Goal: Task Accomplishment & Management: Manage account settings

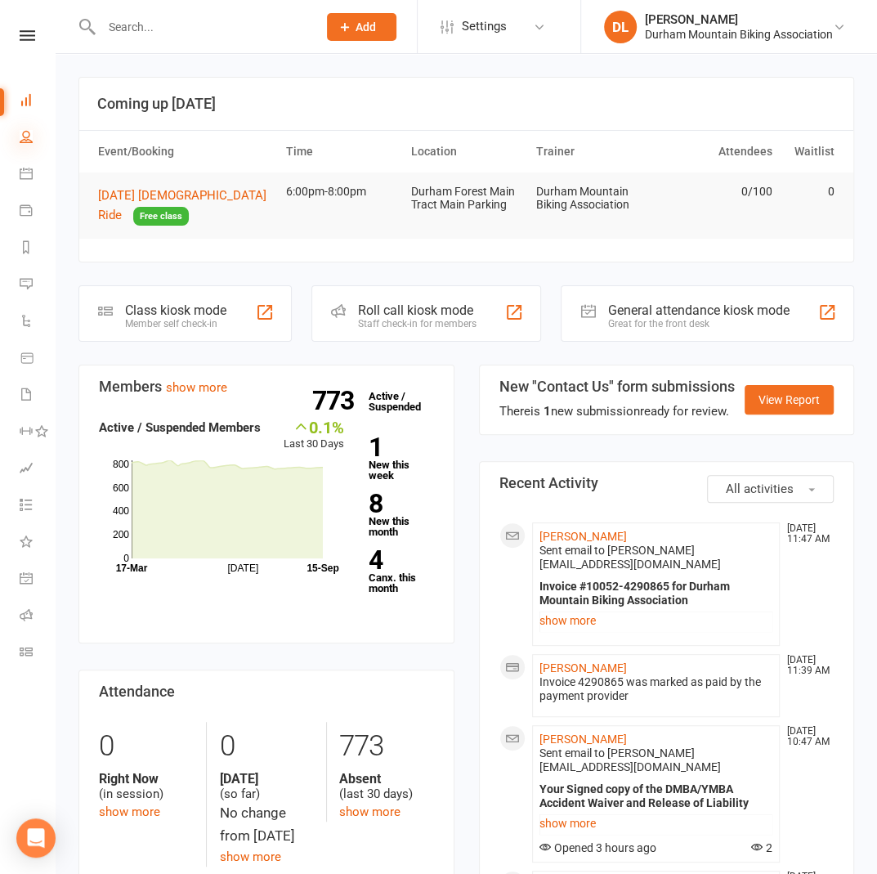
click at [32, 142] on icon at bounding box center [26, 136] width 13 height 13
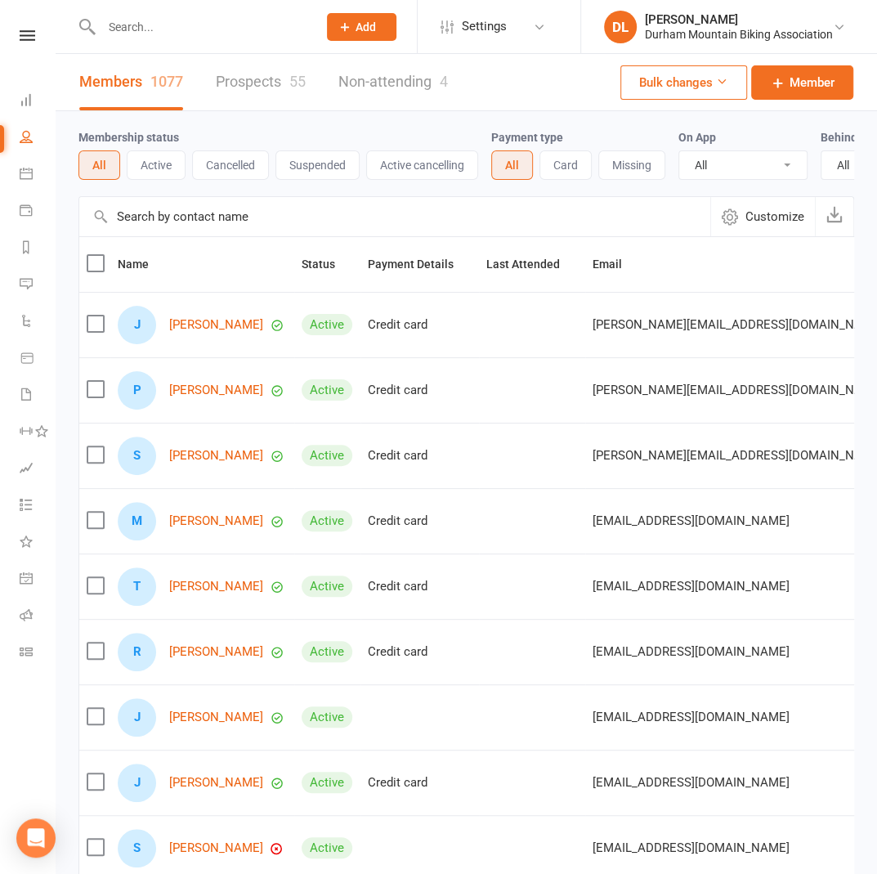
click at [209, 235] on input "text" at bounding box center [394, 216] width 631 height 39
paste input "[PERSON_NAME]"
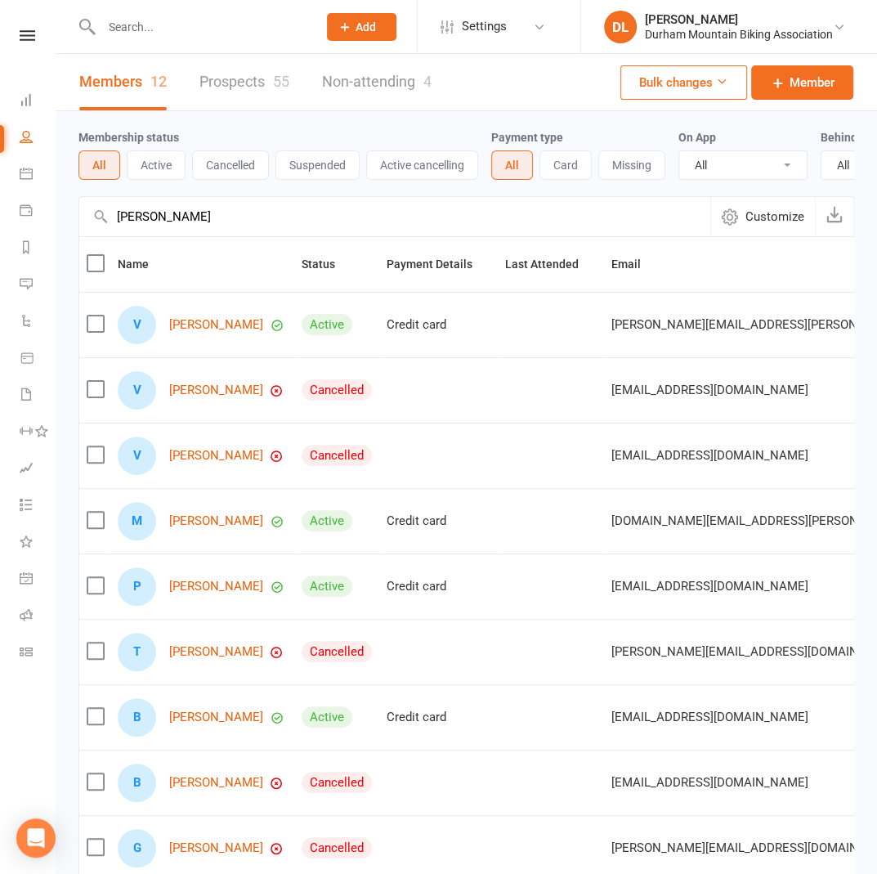
drag, startPoint x: 187, startPoint y: 230, endPoint x: 103, endPoint y: 227, distance: 84.2
click at [103, 227] on div "[PERSON_NAME] Customize Export" at bounding box center [465, 216] width 775 height 40
paste input "[PERSON_NAME]"
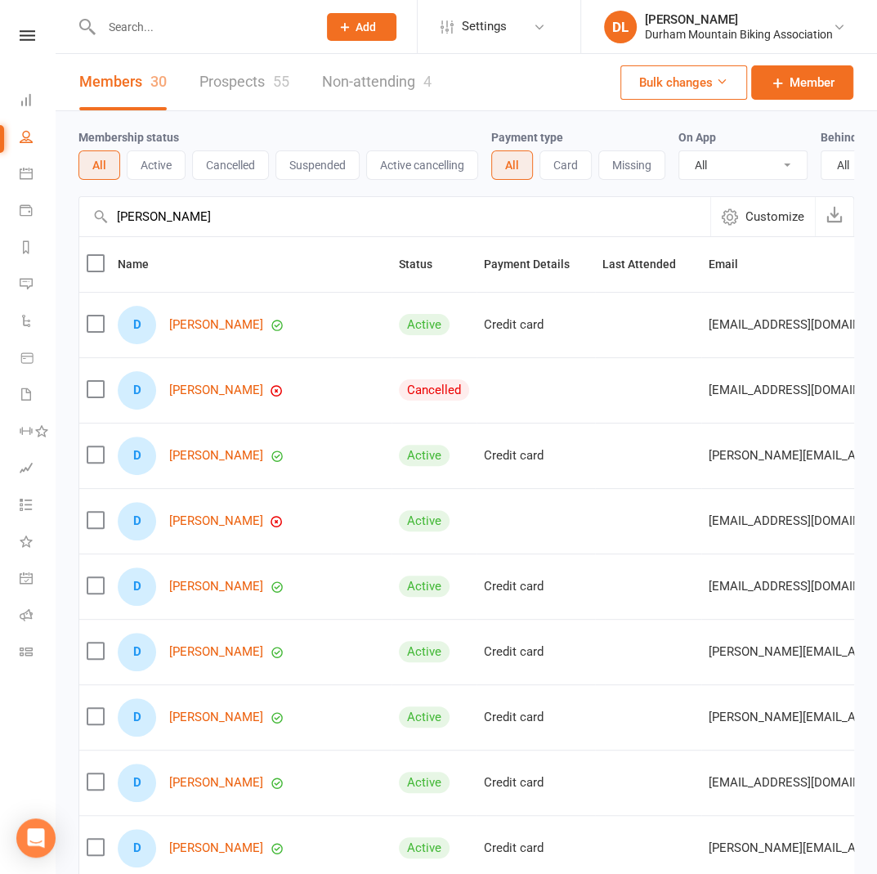
drag, startPoint x: 230, startPoint y: 228, endPoint x: 107, endPoint y: 217, distance: 123.0
click at [107, 217] on input "[PERSON_NAME]" at bounding box center [394, 216] width 631 height 39
paste input "[PERSON_NAME]"
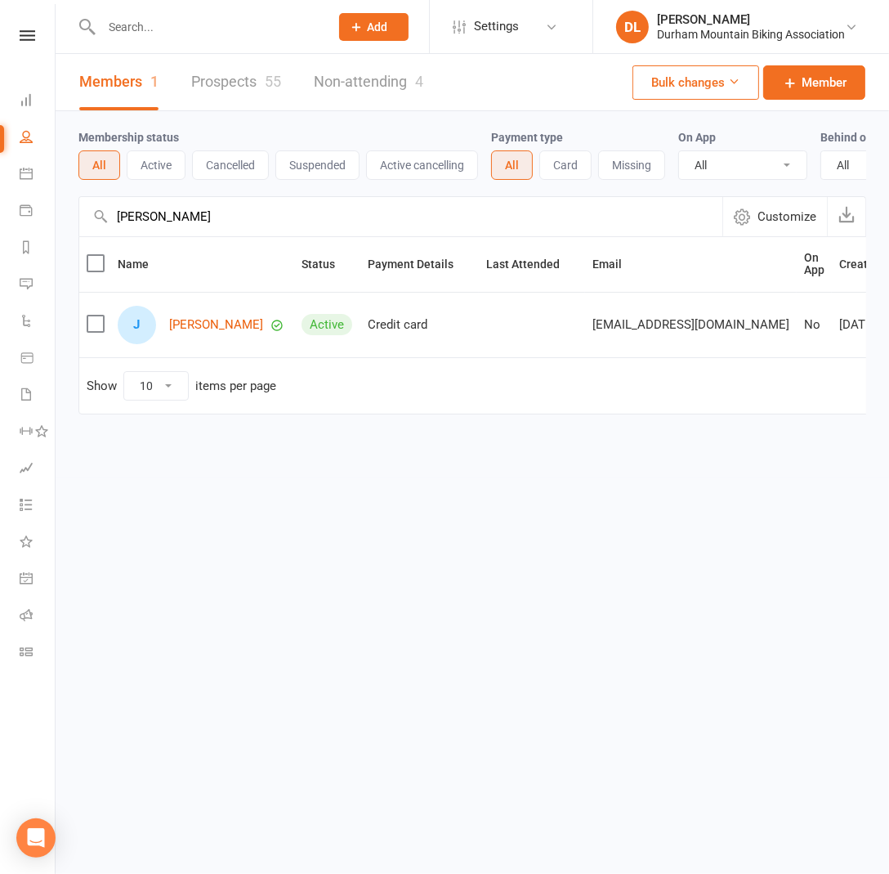
drag, startPoint x: 180, startPoint y: 227, endPoint x: 118, endPoint y: 230, distance: 61.3
click at [118, 230] on input "[PERSON_NAME]" at bounding box center [400, 216] width 643 height 39
paste input "[PERSON_NAME]"
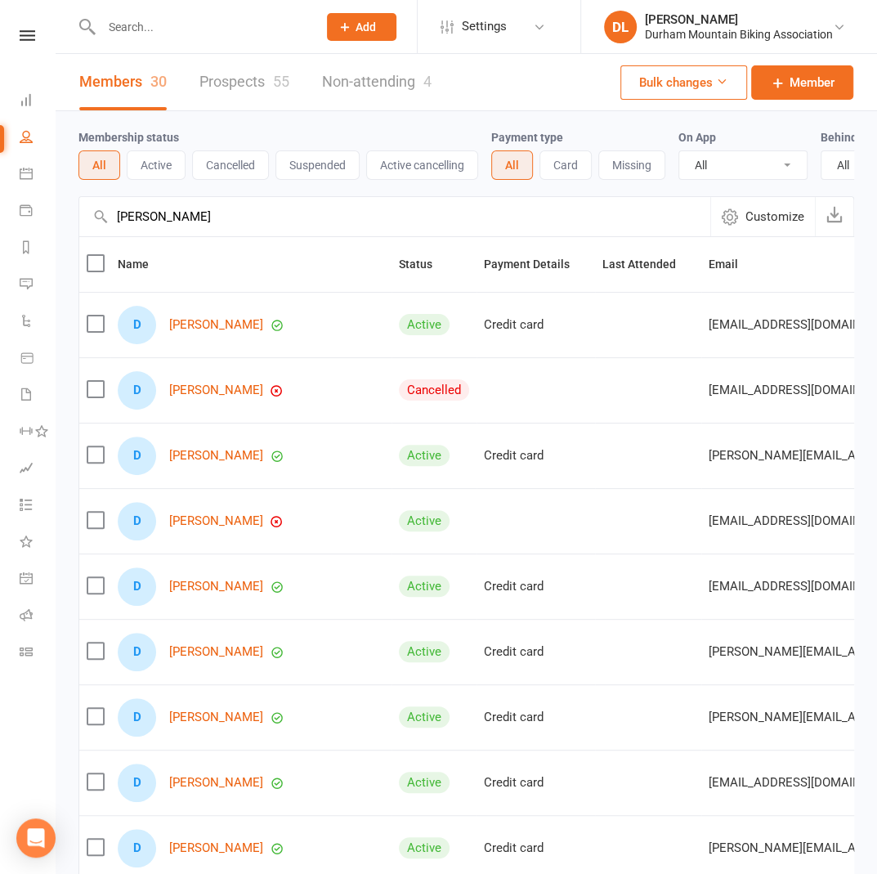
drag, startPoint x: 195, startPoint y: 235, endPoint x: 117, endPoint y: 230, distance: 78.6
click at [117, 230] on input "[PERSON_NAME]" at bounding box center [394, 216] width 631 height 39
paste input "[PERSON_NAME]"
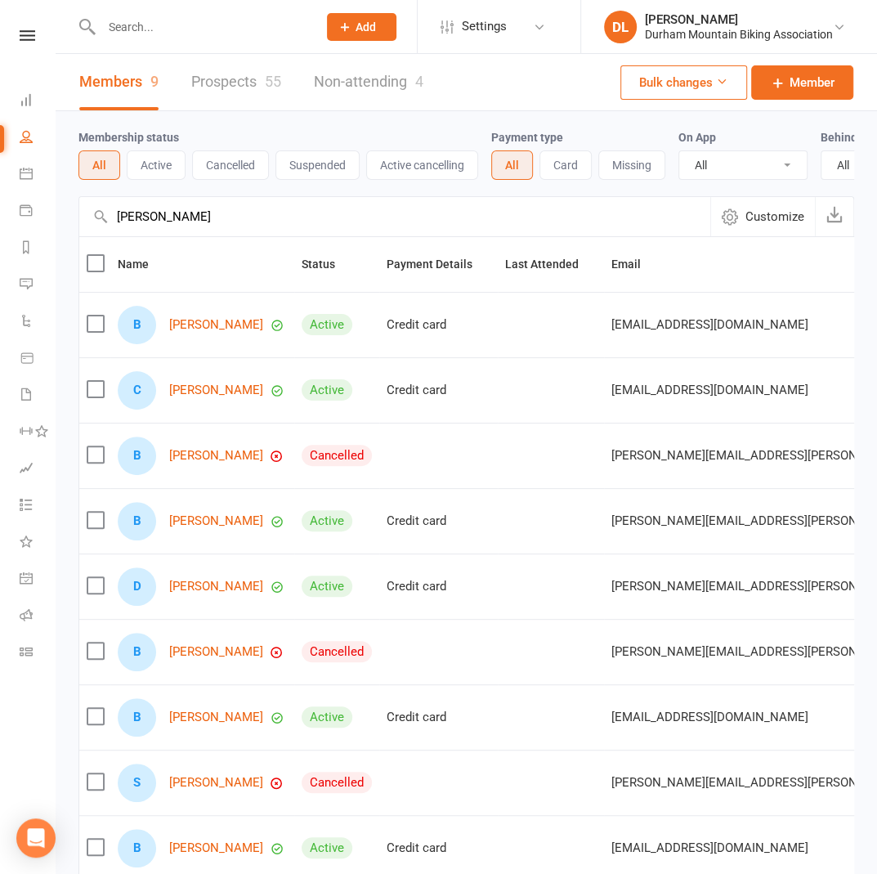
drag, startPoint x: 220, startPoint y: 236, endPoint x: 114, endPoint y: 234, distance: 105.4
click at [114, 234] on input "[PERSON_NAME]" at bounding box center [394, 216] width 631 height 39
paste input "[PERSON_NAME]"
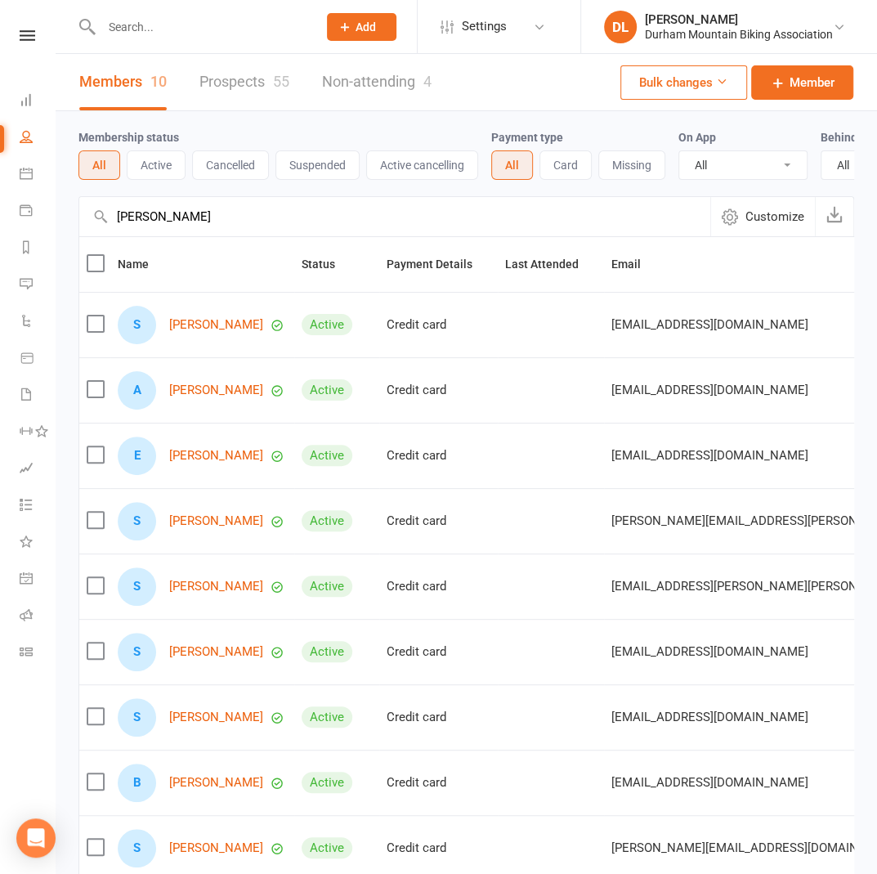
drag, startPoint x: 217, startPoint y: 229, endPoint x: 96, endPoint y: 227, distance: 121.0
click at [96, 227] on div "[PERSON_NAME] Customize Payments up to date" at bounding box center [465, 216] width 775 height 40
paste input "[PERSON_NAME]"
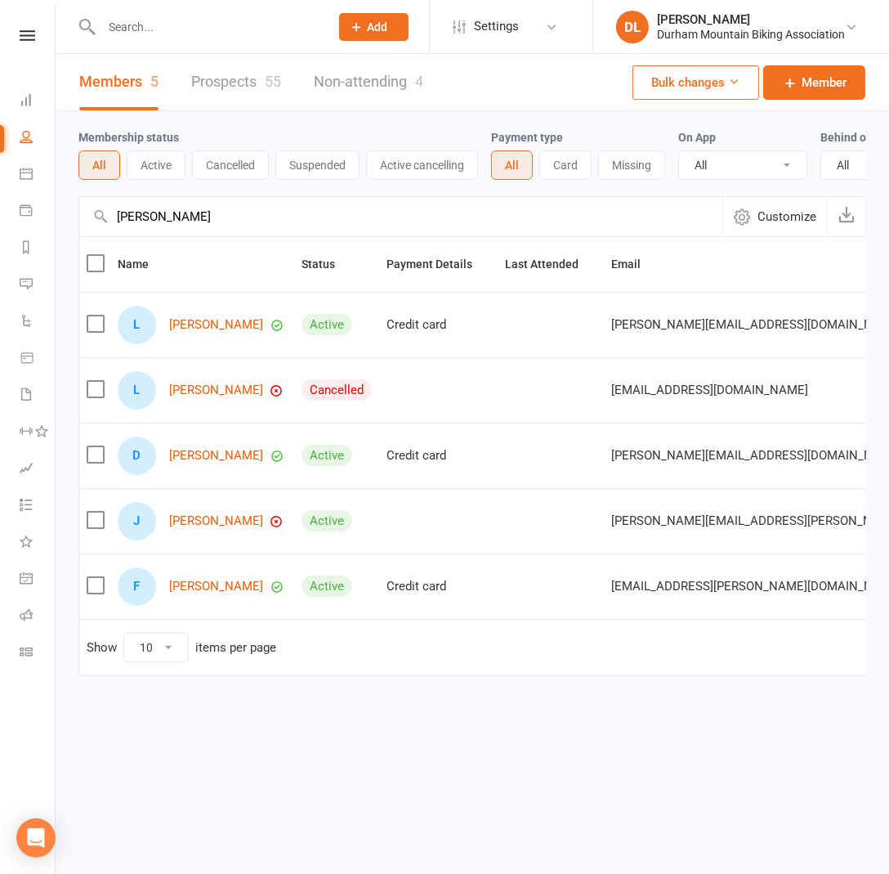
drag, startPoint x: 226, startPoint y: 226, endPoint x: 90, endPoint y: 226, distance: 136.5
click at [90, 226] on input "[PERSON_NAME]" at bounding box center [400, 216] width 643 height 39
paste input "[PERSON_NAME]"
type input "[PERSON_NAME]"
